Goal: Navigation & Orientation: Find specific page/section

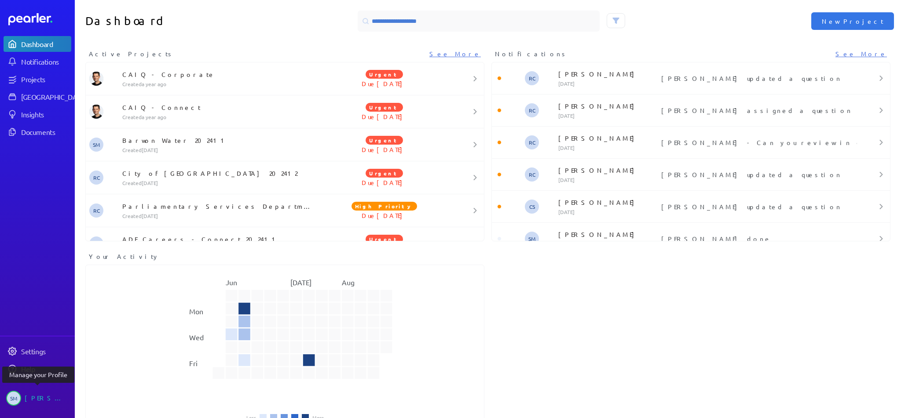
click at [37, 400] on div "[PERSON_NAME]" at bounding box center [47, 398] width 44 height 15
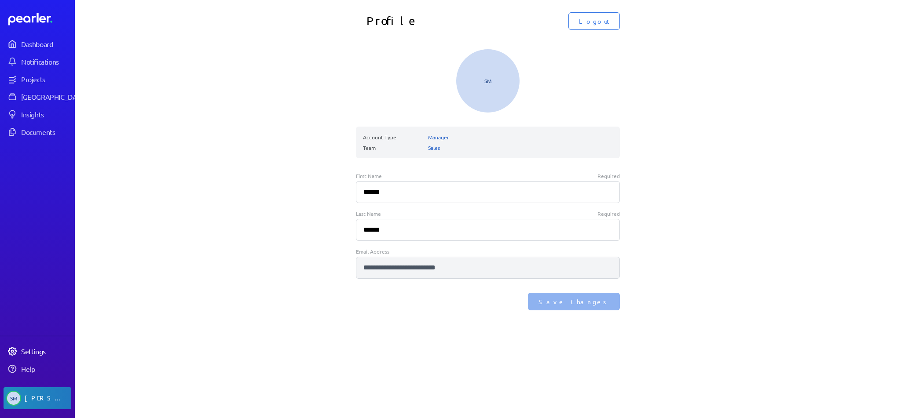
click at [31, 354] on div "Settings" at bounding box center [45, 351] width 49 height 9
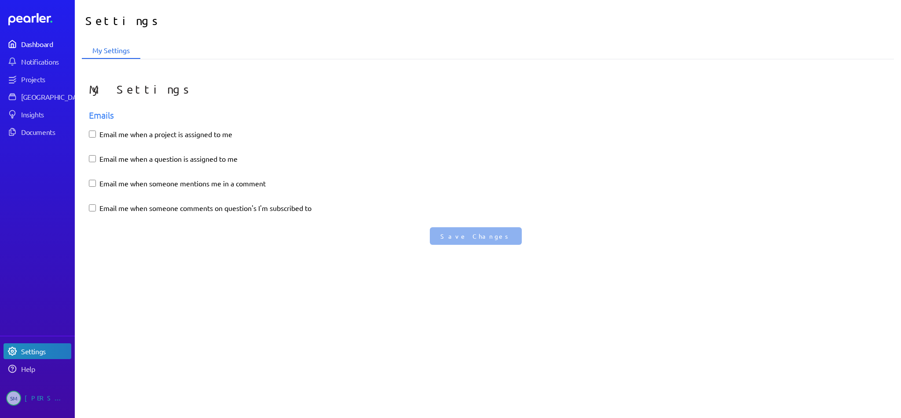
click at [42, 40] on div "Dashboard" at bounding box center [45, 44] width 49 height 9
